Goal: Information Seeking & Learning: Check status

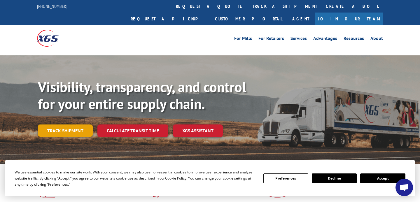
click at [73, 125] on link "Track shipment" at bounding box center [65, 131] width 55 height 12
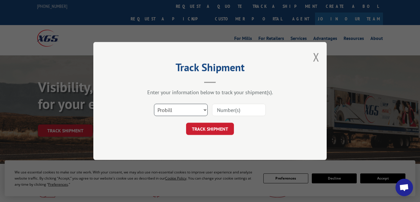
click at [187, 110] on select "Select category... Probill BOL PO" at bounding box center [181, 110] width 54 height 12
select select "bol"
click at [154, 104] on select "Select category... Probill BOL PO" at bounding box center [181, 110] width 54 height 12
click at [231, 111] on input at bounding box center [239, 110] width 54 height 12
paste input "363428"
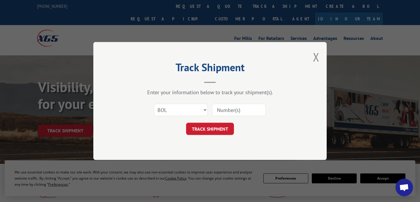
type input "363428"
click at [216, 127] on button "TRACK SHIPMENT" at bounding box center [210, 129] width 48 height 12
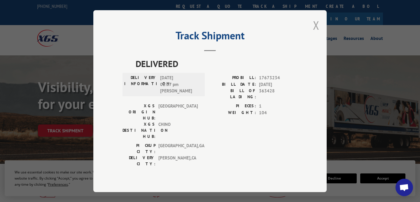
click at [316, 31] on button "Close modal" at bounding box center [316, 25] width 6 height 15
